Goal: Find specific page/section: Find specific page/section

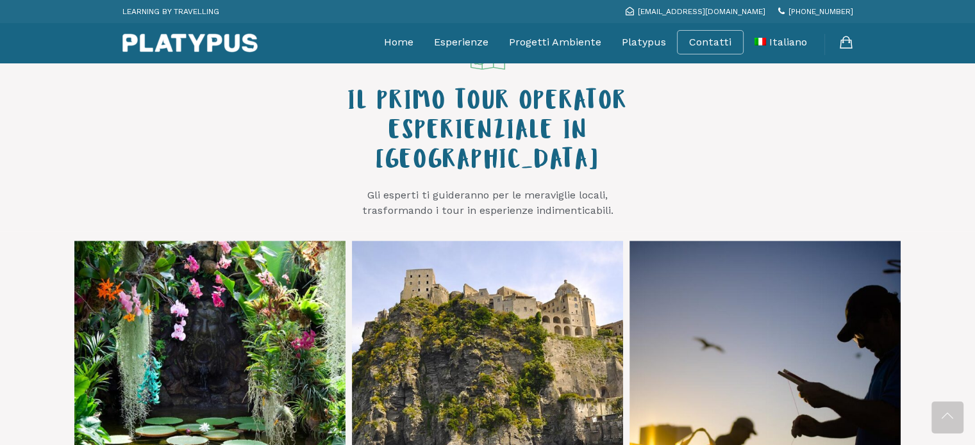
scroll to position [513, 0]
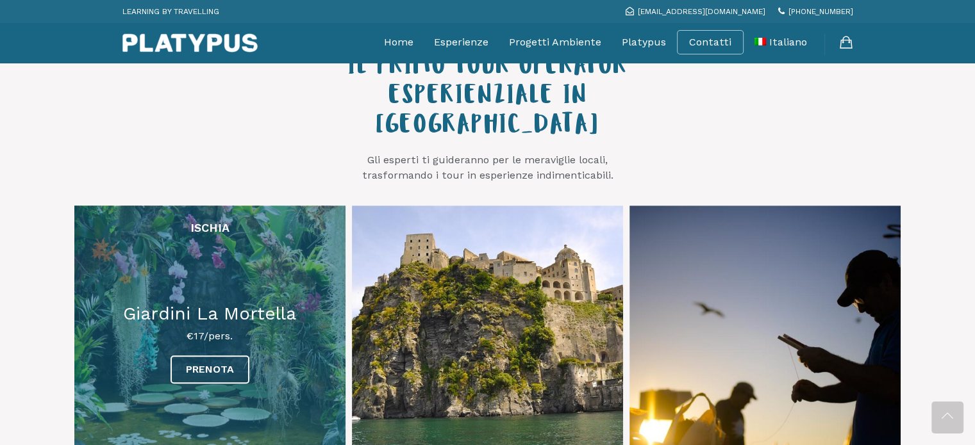
click at [241, 256] on link at bounding box center [209, 341] width 271 height 271
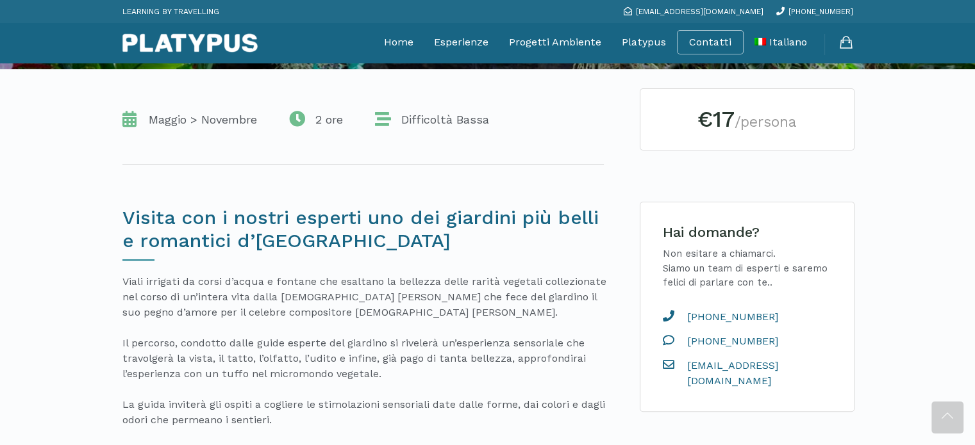
scroll to position [342, 0]
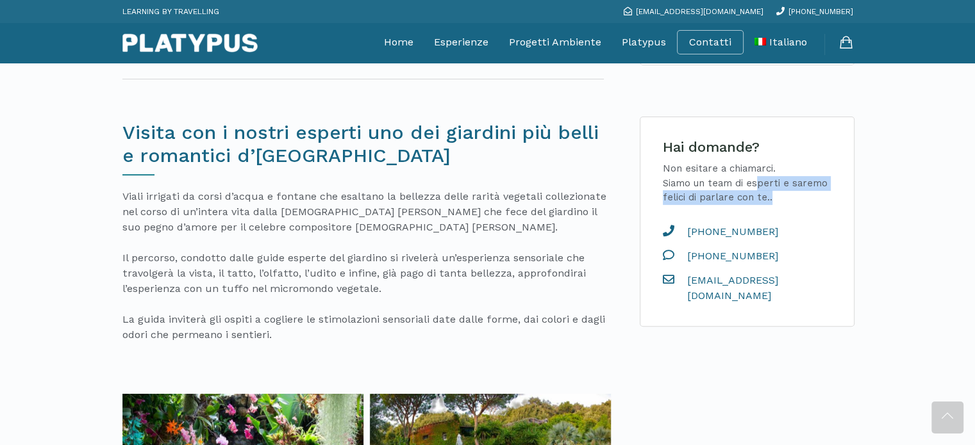
drag, startPoint x: 759, startPoint y: 183, endPoint x: 810, endPoint y: 207, distance: 56.8
click at [822, 200] on p "Non esitare a chiamarci. Siamo un team di esperti e saremo felici di parlare co…" at bounding box center [747, 183] width 169 height 44
click at [807, 210] on div "Hai domande? Non esitare a chiamarci. Siamo un team di esperti e saremo felici …" at bounding box center [746, 222] width 175 height 164
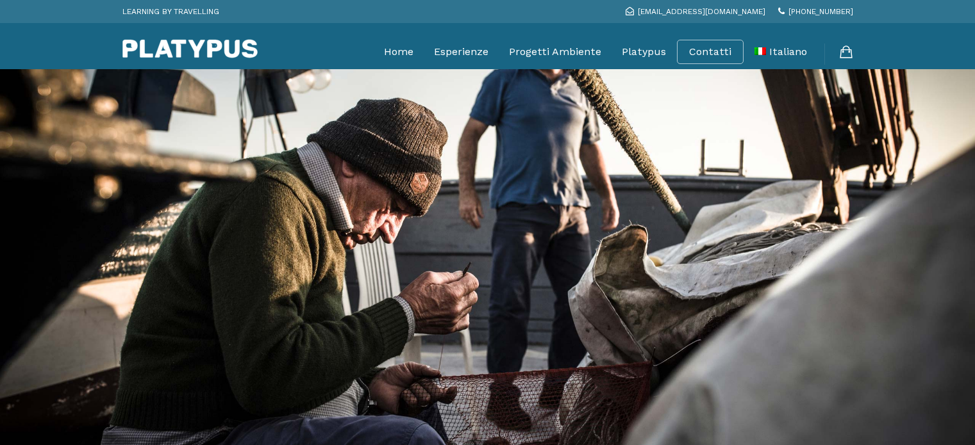
scroll to position [597, 0]
